Goal: Check status

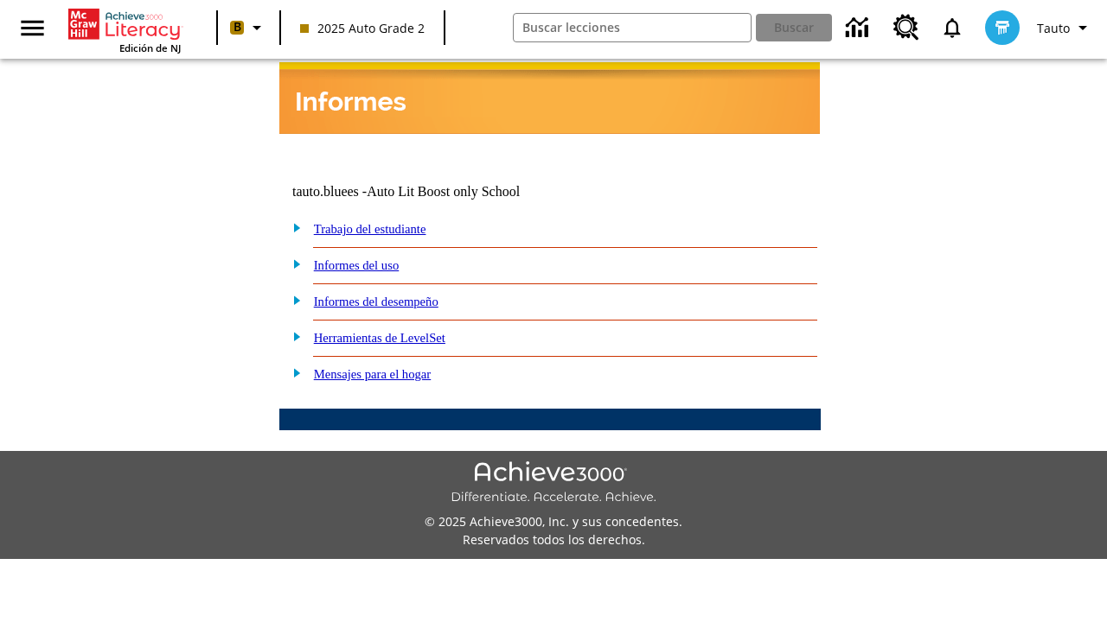
click at [389, 222] on link "Trabajo del estudiante" at bounding box center [370, 229] width 112 height 14
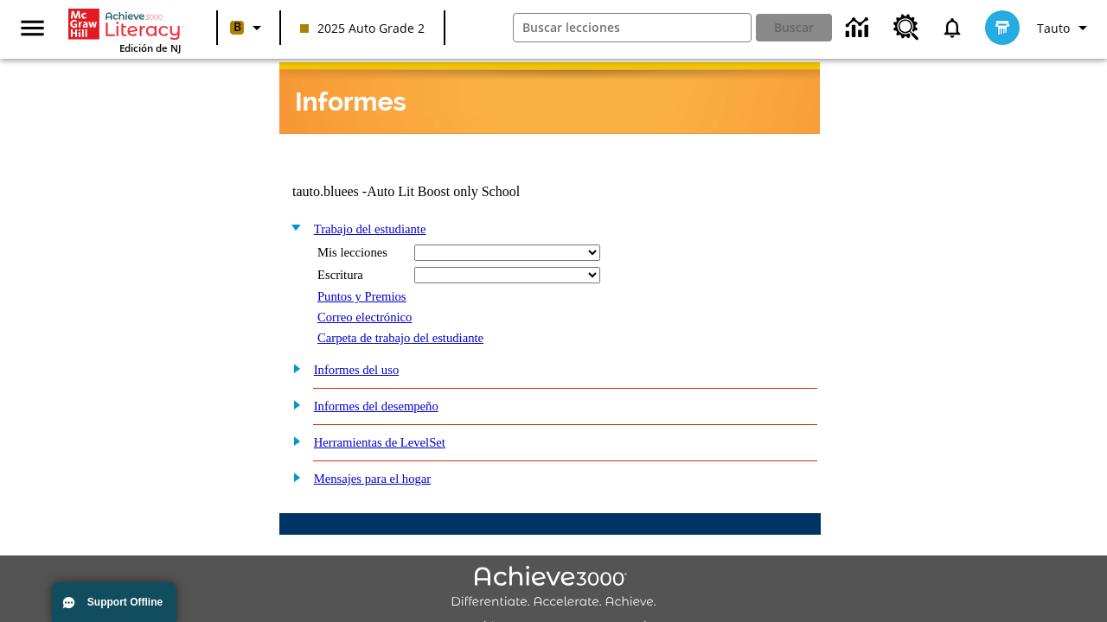
select select "/options/reports/?report_id=24&atype=14&section=2"
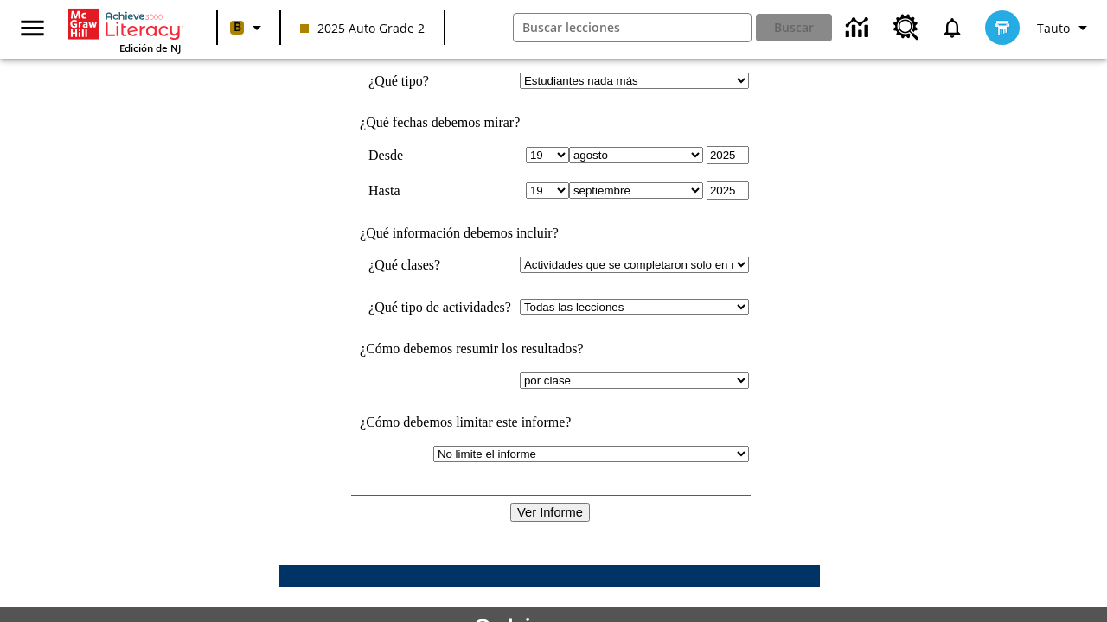
click at [550, 503] on input "Ver Informe" at bounding box center [550, 512] width 80 height 19
